Goal: Find specific page/section: Find specific page/section

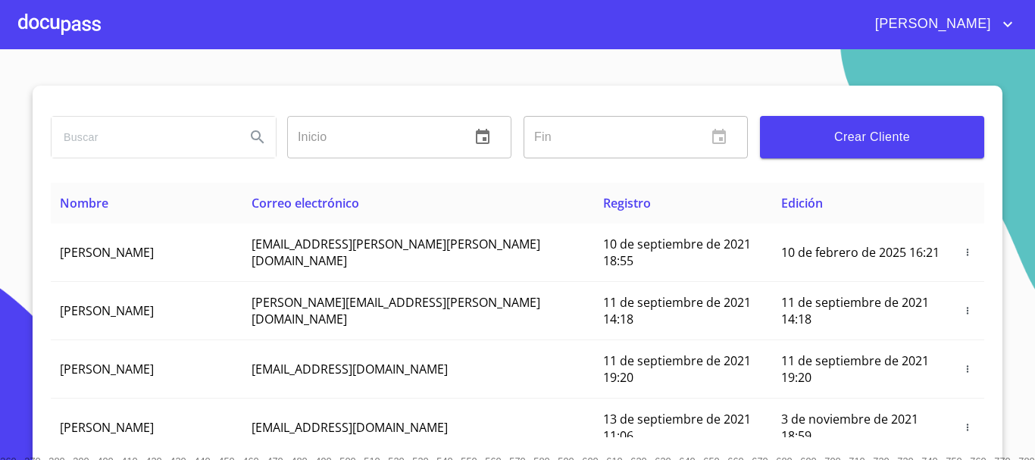
click at [85, 147] on input "search" at bounding box center [143, 137] width 182 height 41
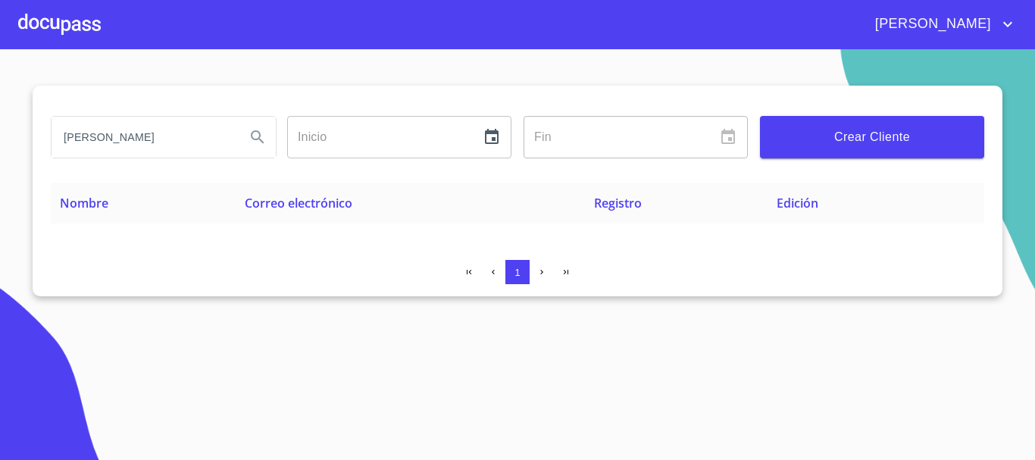
click at [216, 145] on input "[PERSON_NAME]" at bounding box center [143, 137] width 182 height 41
type input "[PERSON_NAME][DEMOGRAPHIC_DATA]"
click at [257, 139] on icon "Search" at bounding box center [257, 136] width 13 height 13
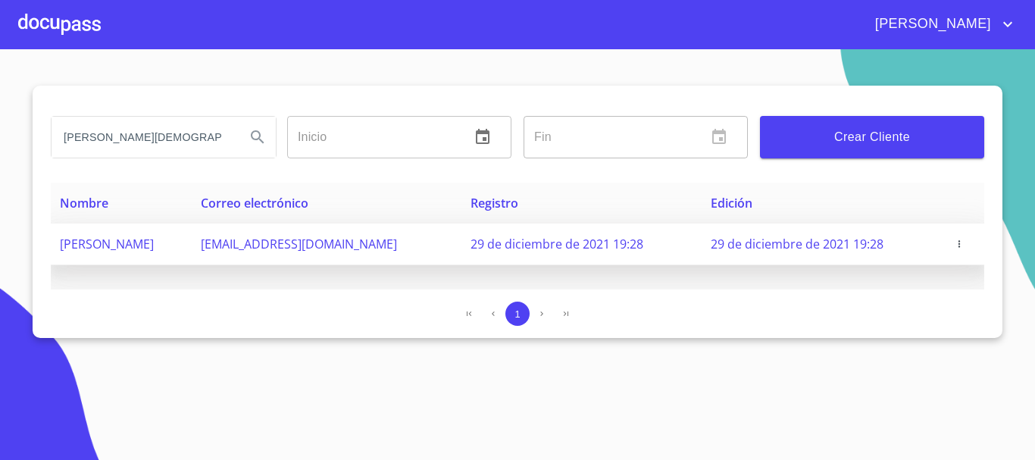
click at [154, 242] on span "[PERSON_NAME]" at bounding box center [107, 244] width 94 height 17
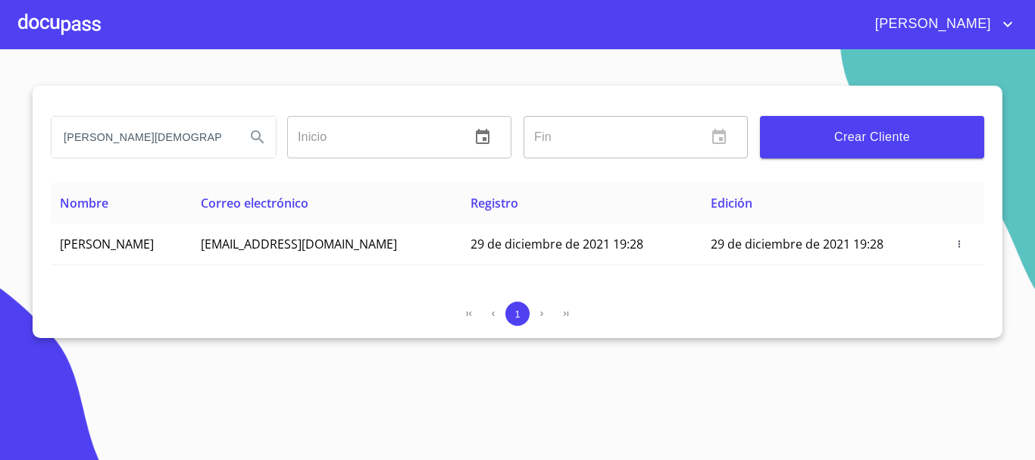
click at [54, 19] on div at bounding box center [59, 24] width 83 height 48
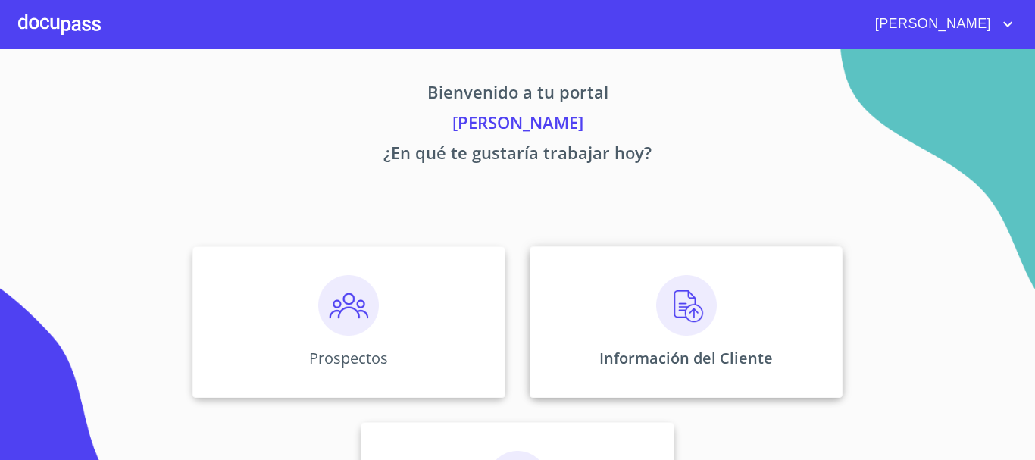
click at [683, 311] on img at bounding box center [686, 305] width 61 height 61
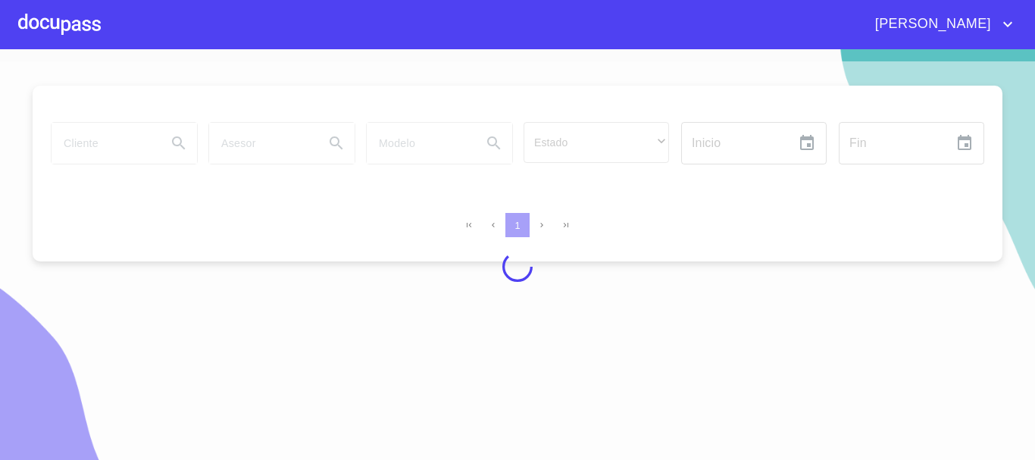
click at [138, 137] on div at bounding box center [517, 266] width 1035 height 411
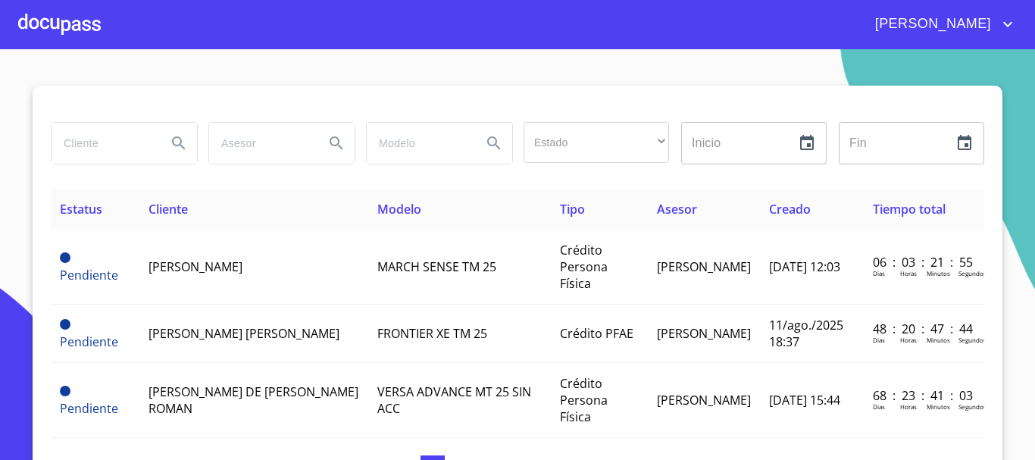
click at [101, 152] on input "search" at bounding box center [103, 143] width 103 height 41
type input "[PERSON_NAME][DEMOGRAPHIC_DATA]"
click at [170, 146] on icon "Search" at bounding box center [179, 143] width 18 height 18
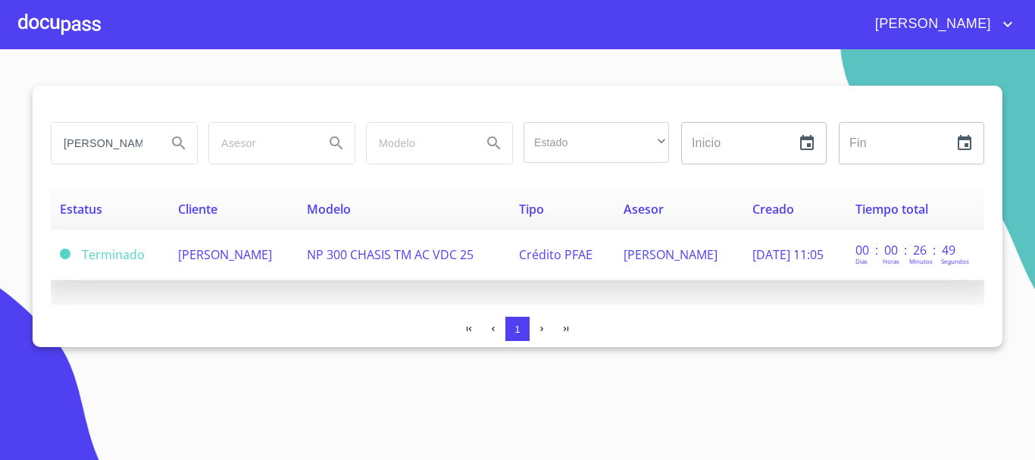
click at [272, 254] on span "[PERSON_NAME]" at bounding box center [225, 254] width 94 height 17
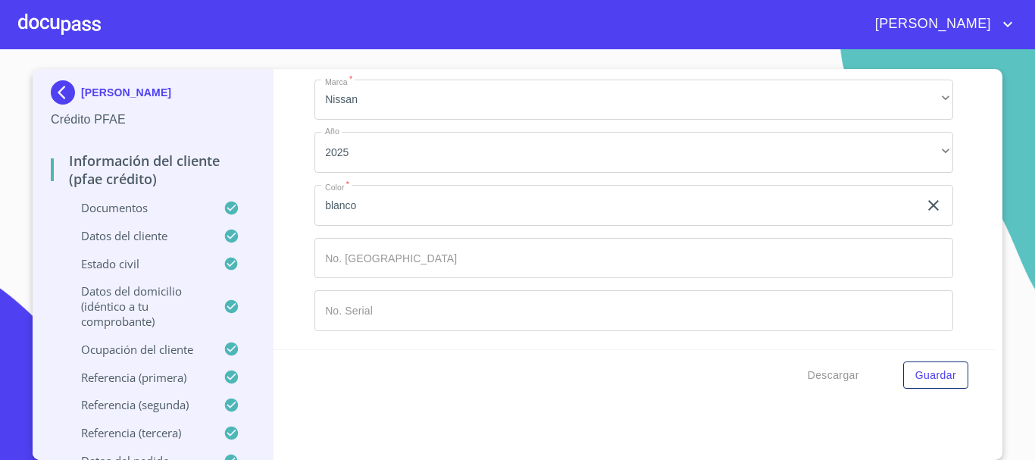
scroll to position [8292, 0]
